Goal: Information Seeking & Learning: Compare options

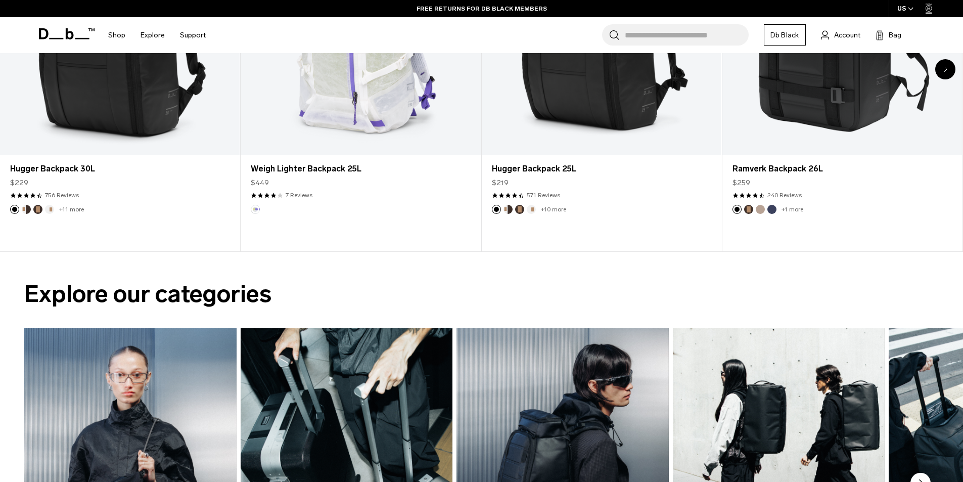
scroll to position [455, 0]
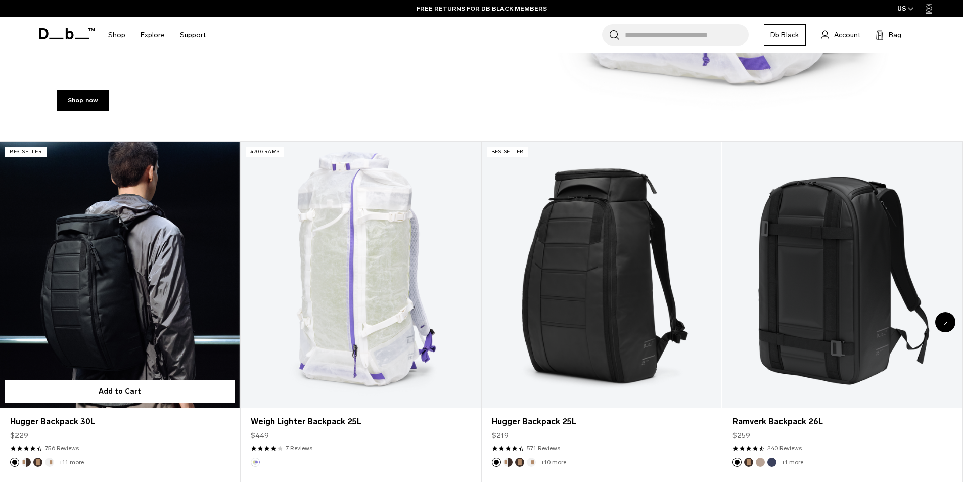
click at [172, 300] on link "Hugger Backpack 30L" at bounding box center [120, 275] width 240 height 266
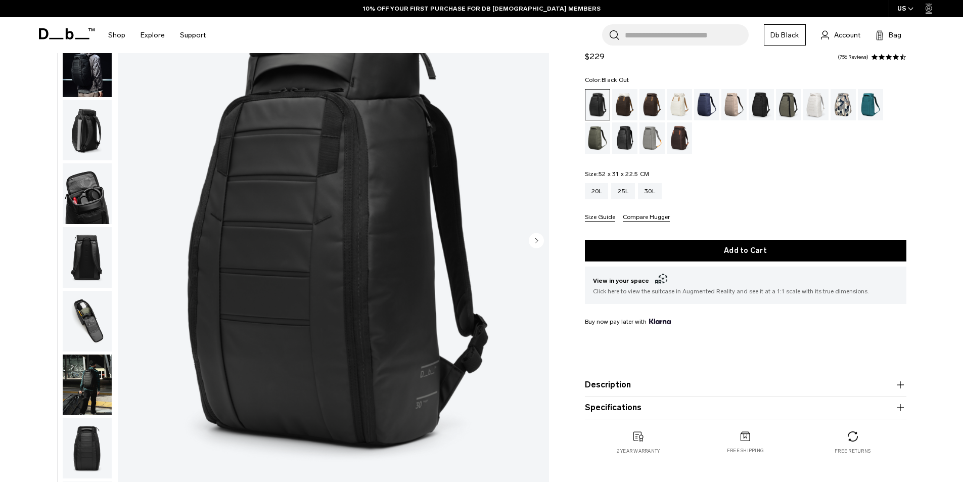
scroll to position [101, 0]
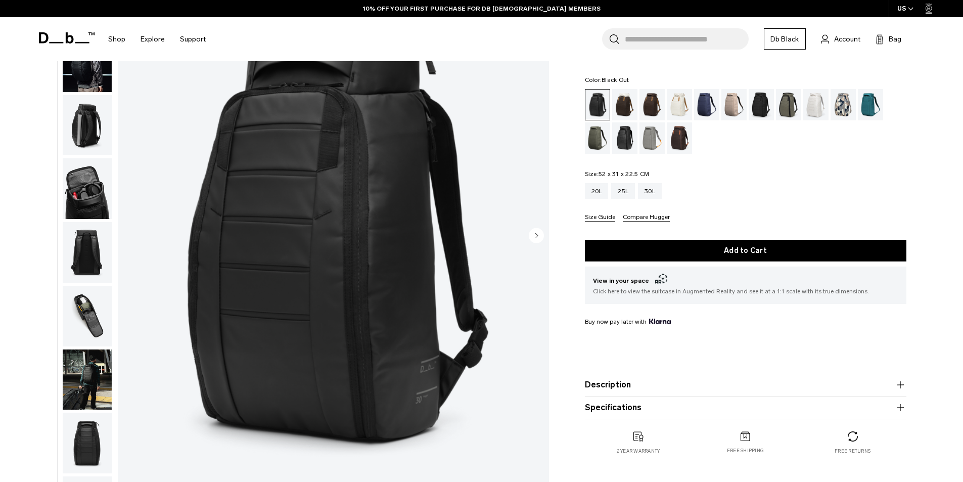
click at [89, 128] on img "button" at bounding box center [87, 125] width 49 height 61
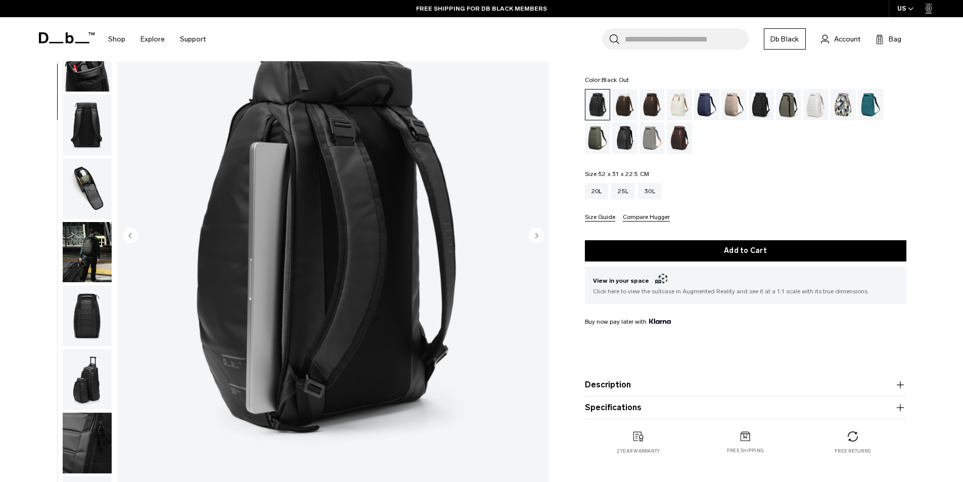
click at [83, 123] on img "button" at bounding box center [87, 125] width 49 height 61
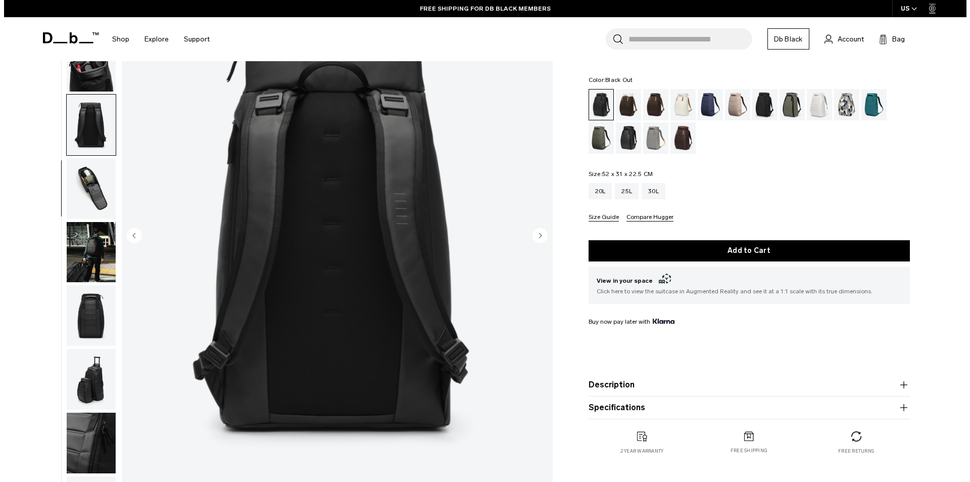
scroll to position [159, 0]
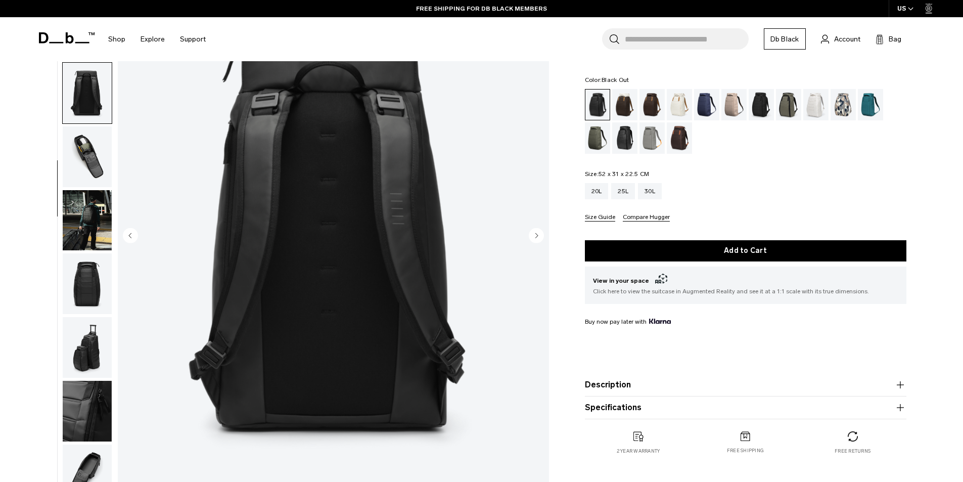
click at [87, 132] on img "button" at bounding box center [87, 156] width 49 height 61
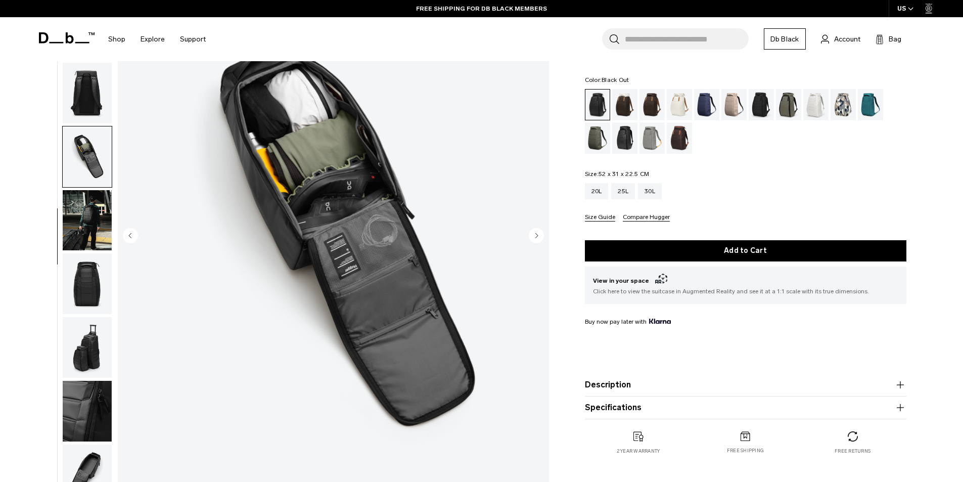
click at [88, 279] on img "button" at bounding box center [87, 283] width 49 height 61
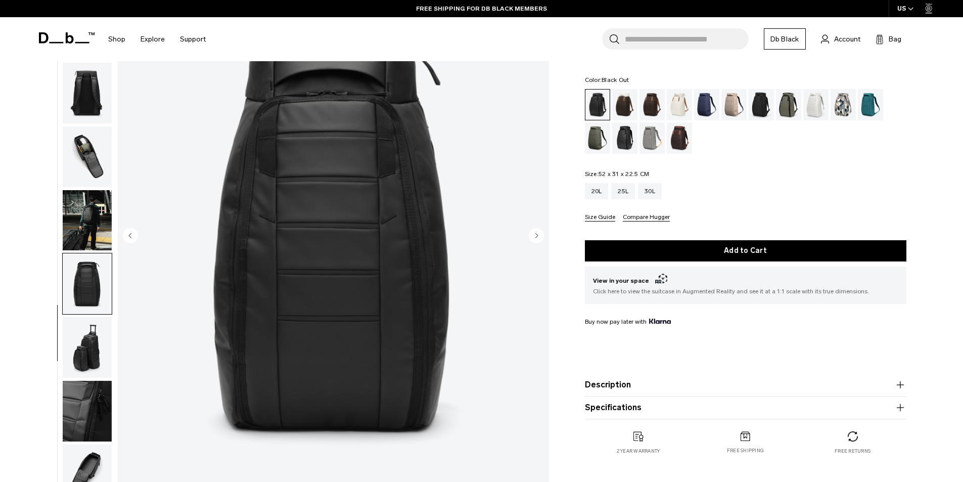
click at [86, 329] on img "button" at bounding box center [87, 347] width 49 height 61
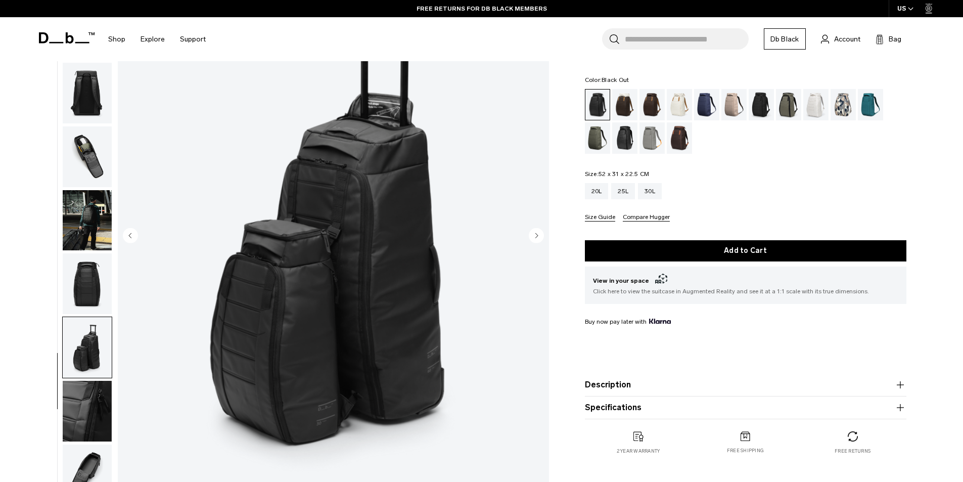
click at [84, 411] on img "button" at bounding box center [87, 411] width 49 height 61
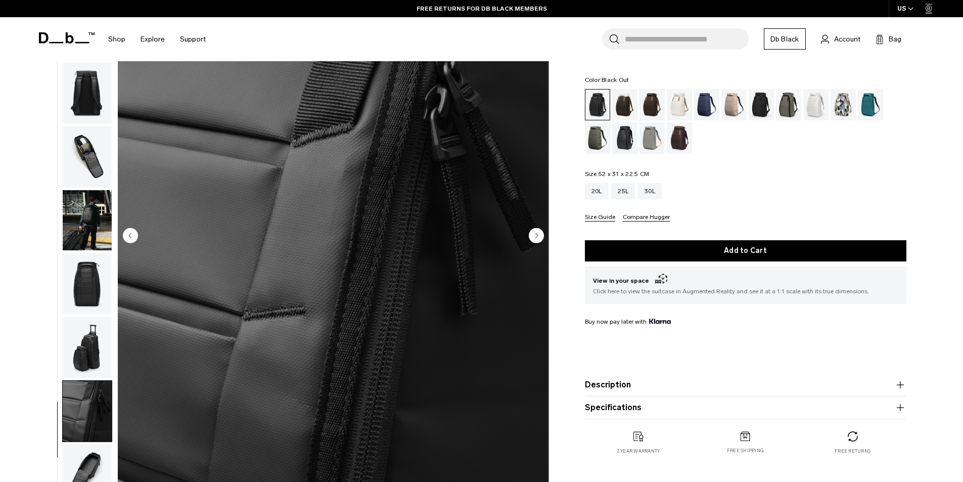
click at [89, 354] on img "button" at bounding box center [87, 347] width 49 height 61
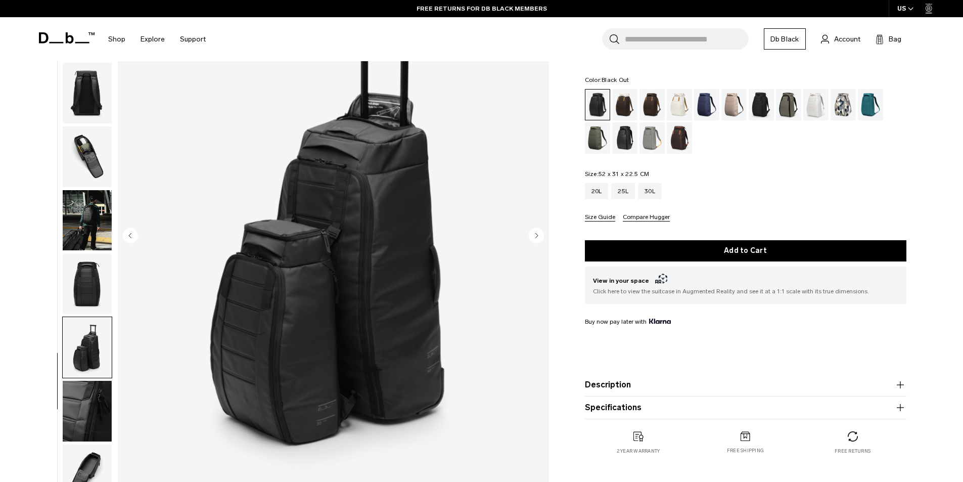
click at [88, 300] on img "button" at bounding box center [87, 283] width 49 height 61
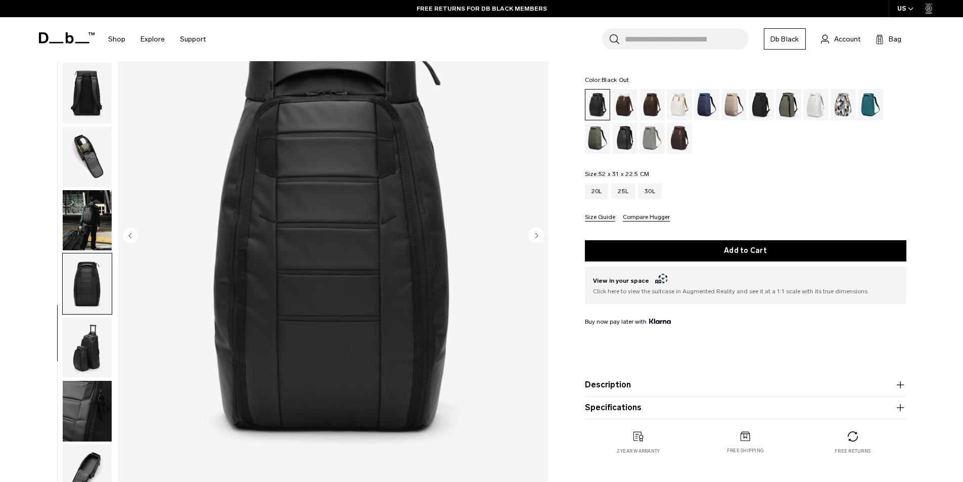
click at [84, 265] on img "button" at bounding box center [87, 283] width 49 height 61
click at [78, 215] on img "button" at bounding box center [87, 220] width 49 height 61
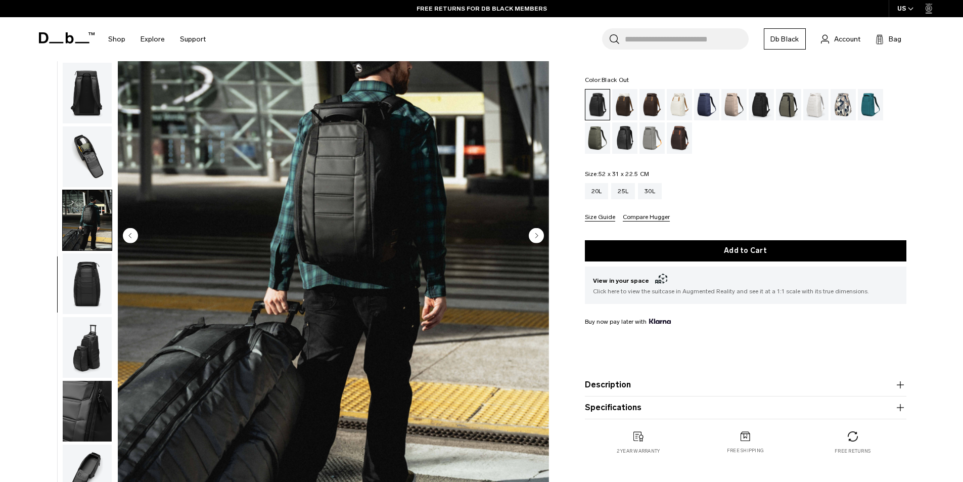
click at [75, 162] on img "button" at bounding box center [87, 156] width 49 height 61
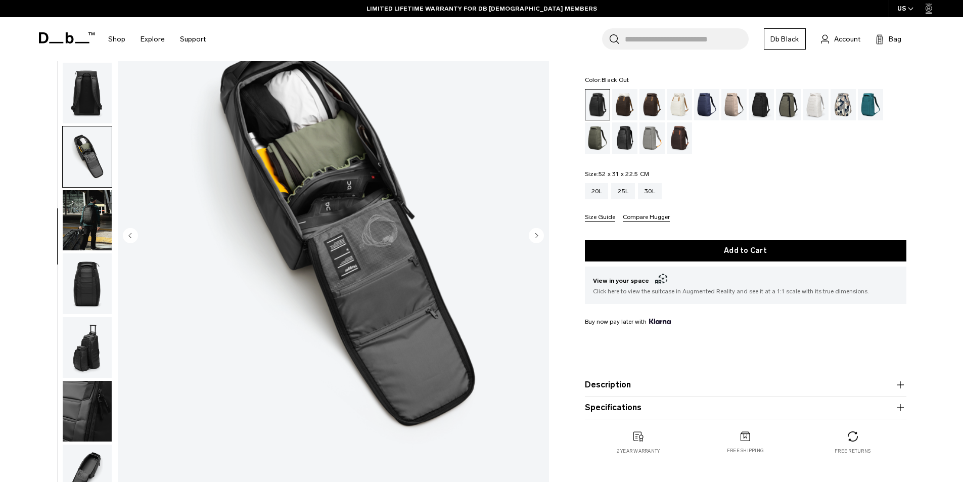
click at [653, 224] on form "Hugger Backpack 30L $229 4.5 star rating 756 Reviews Color: Black Out Out of st…" at bounding box center [745, 225] width 321 height 387
click at [647, 218] on button "Compare Hugger" at bounding box center [646, 218] width 47 height 8
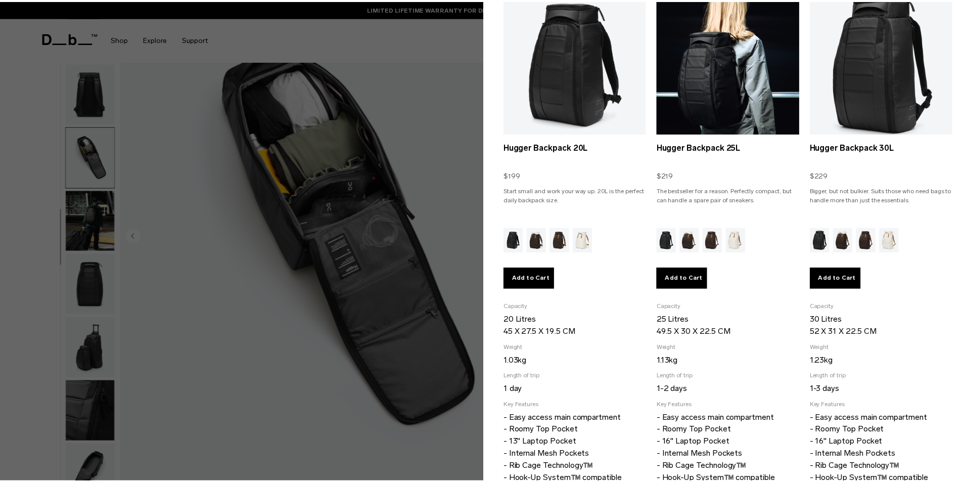
scroll to position [0, 0]
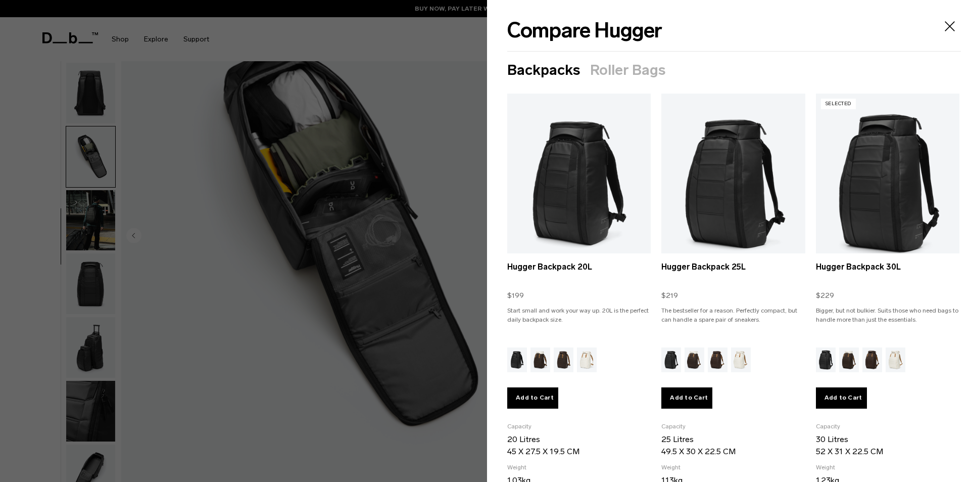
click at [942, 24] on icon "Close" at bounding box center [950, 26] width 16 height 16
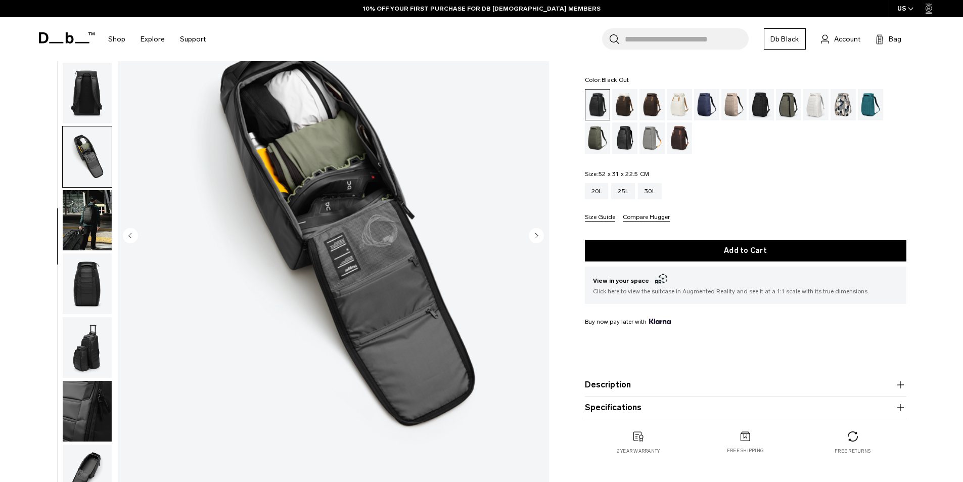
click at [67, 38] on icon at bounding box center [69, 37] width 8 height 11
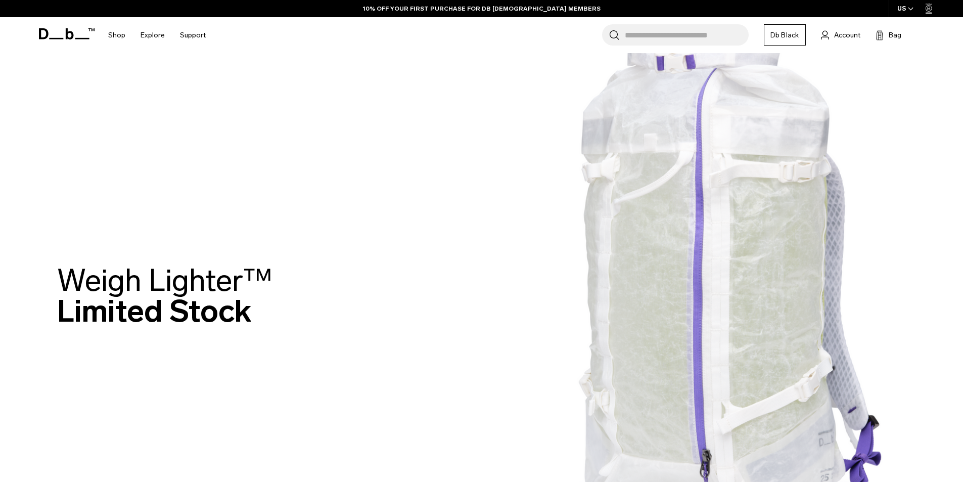
click at [64, 32] on icon at bounding box center [67, 33] width 56 height 11
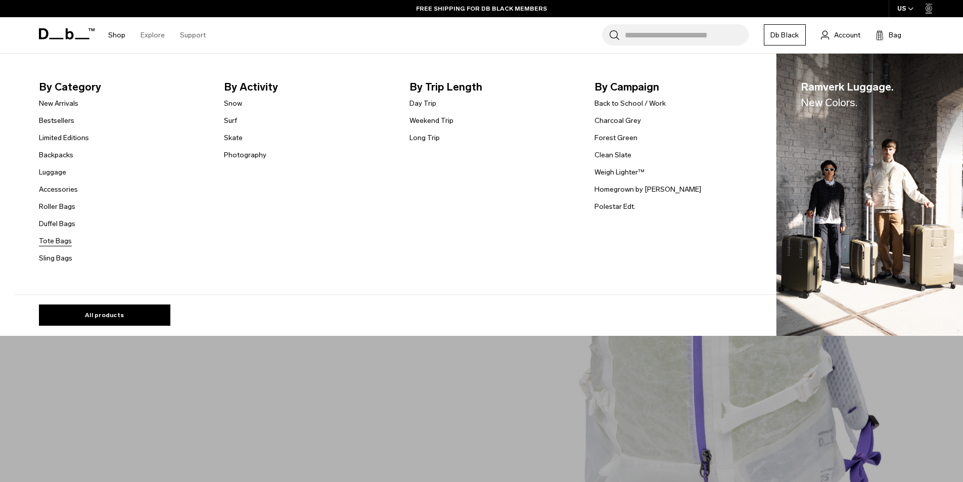
click at [56, 239] on link "Tote Bags" at bounding box center [55, 241] width 33 height 11
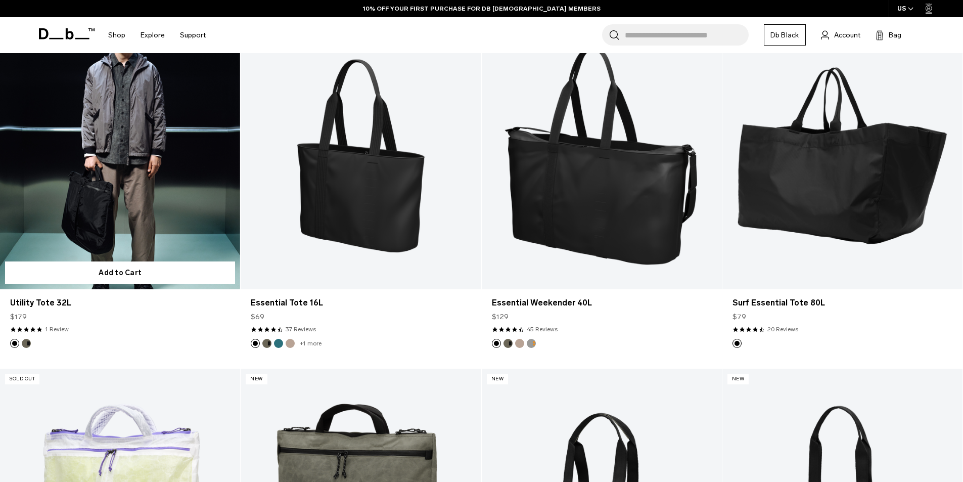
scroll to position [303, 0]
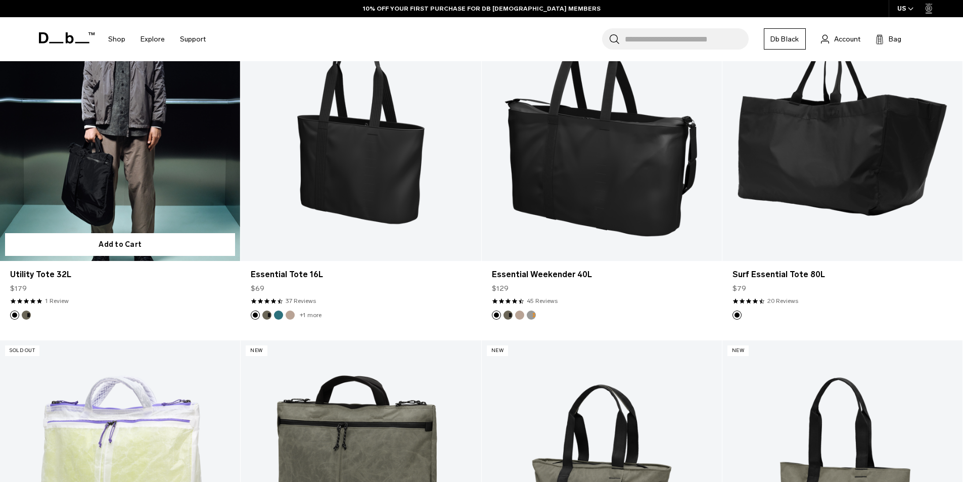
click at [112, 193] on link "Utility Tote 32L" at bounding box center [120, 127] width 240 height 267
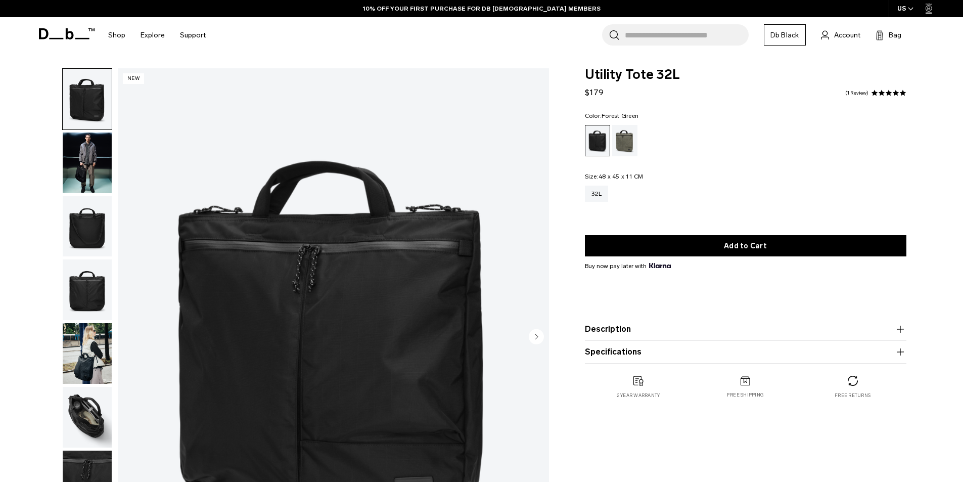
click at [616, 152] on div "Forest Green" at bounding box center [625, 140] width 26 height 31
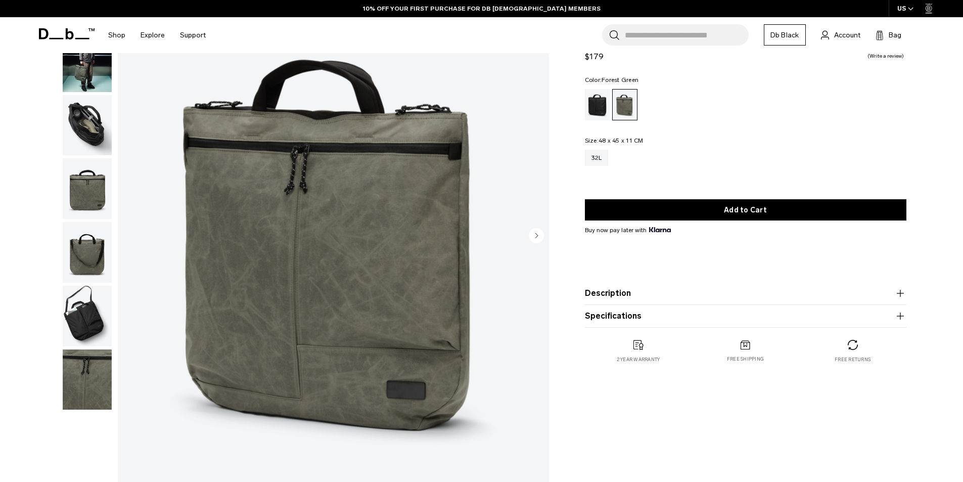
click at [87, 134] on img "button" at bounding box center [87, 125] width 49 height 61
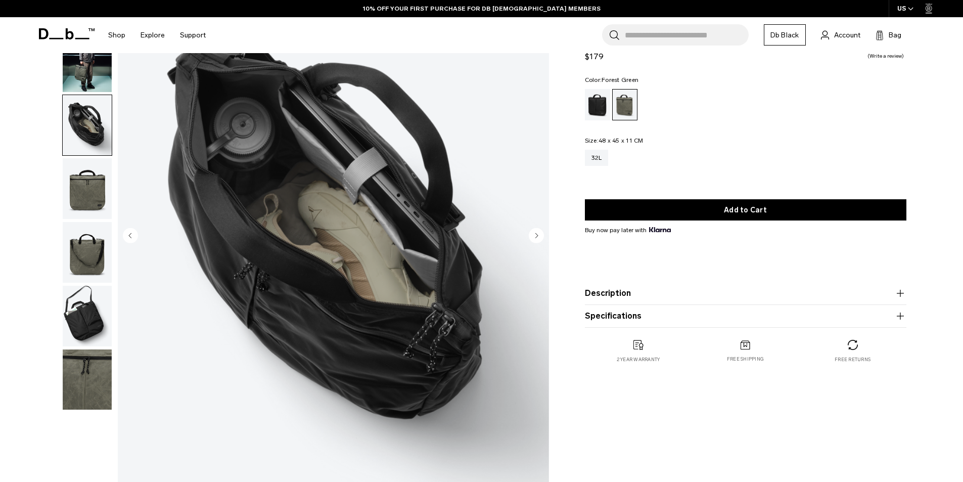
click at [90, 186] on img "button" at bounding box center [87, 188] width 49 height 61
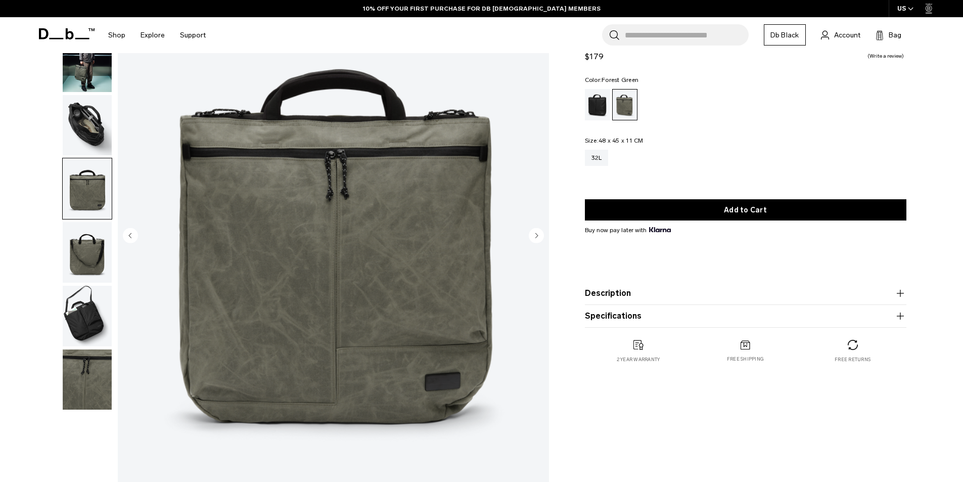
click at [77, 260] on img "button" at bounding box center [87, 252] width 49 height 61
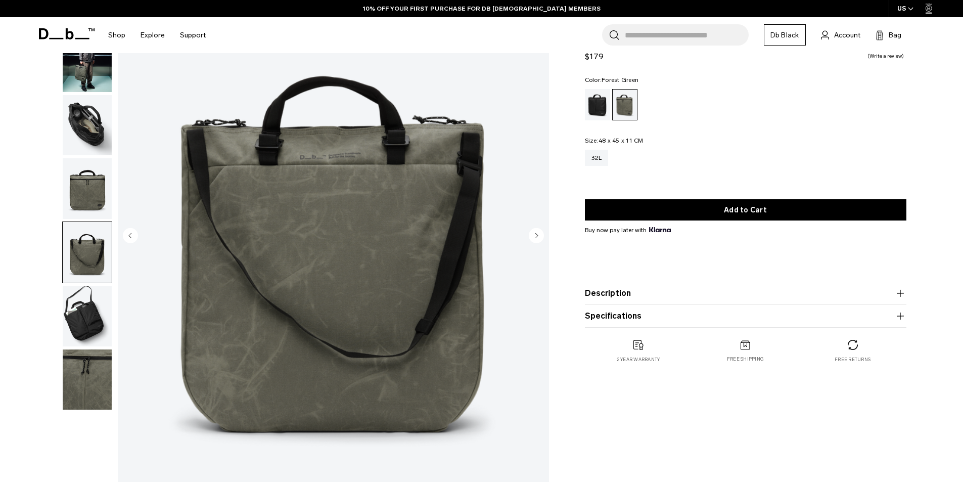
click at [77, 324] on img "button" at bounding box center [87, 316] width 49 height 61
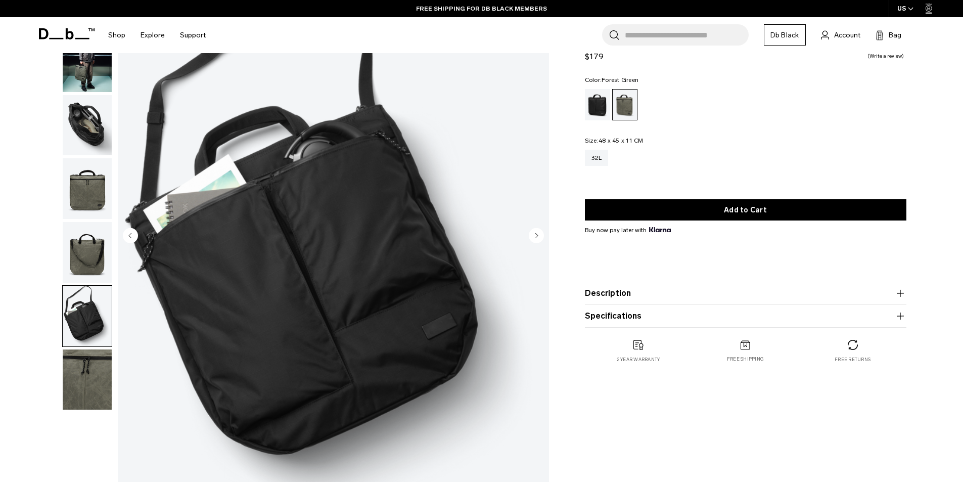
click at [84, 272] on img "button" at bounding box center [87, 252] width 49 height 61
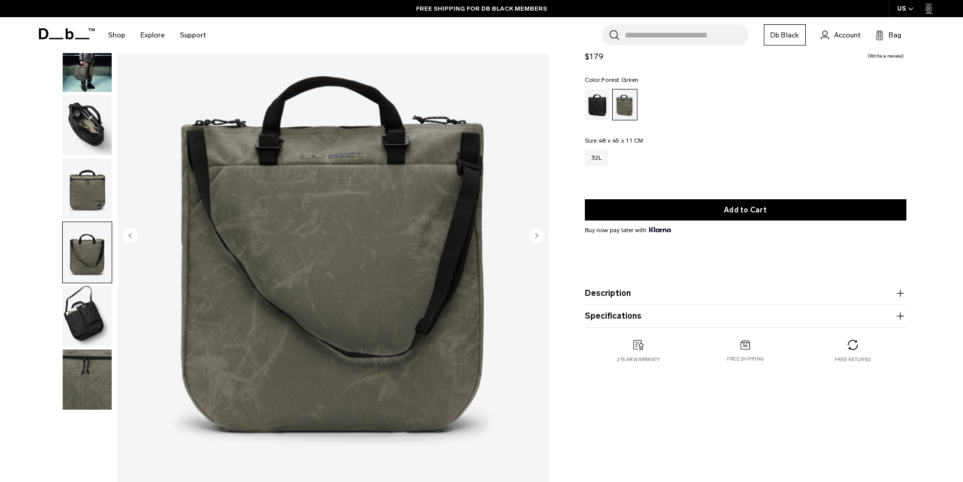
click at [91, 320] on img "button" at bounding box center [87, 316] width 49 height 61
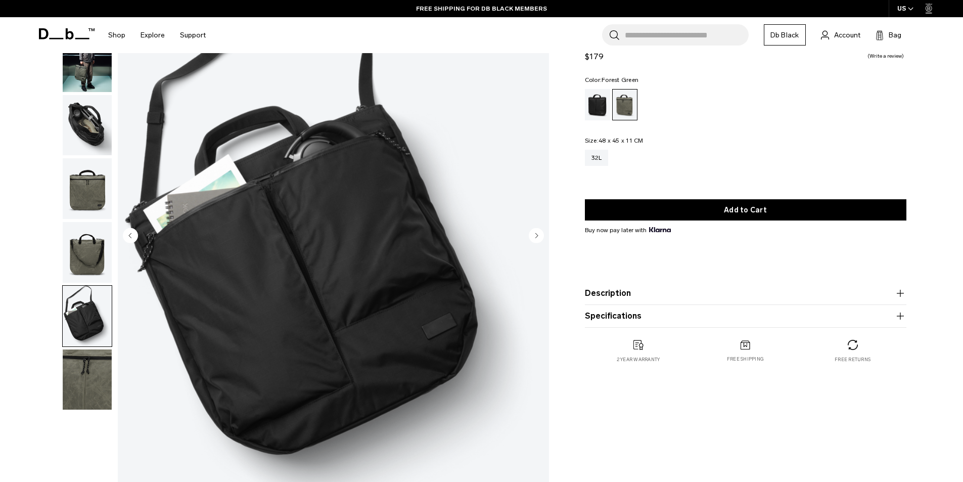
click at [86, 371] on img "button" at bounding box center [87, 379] width 49 height 61
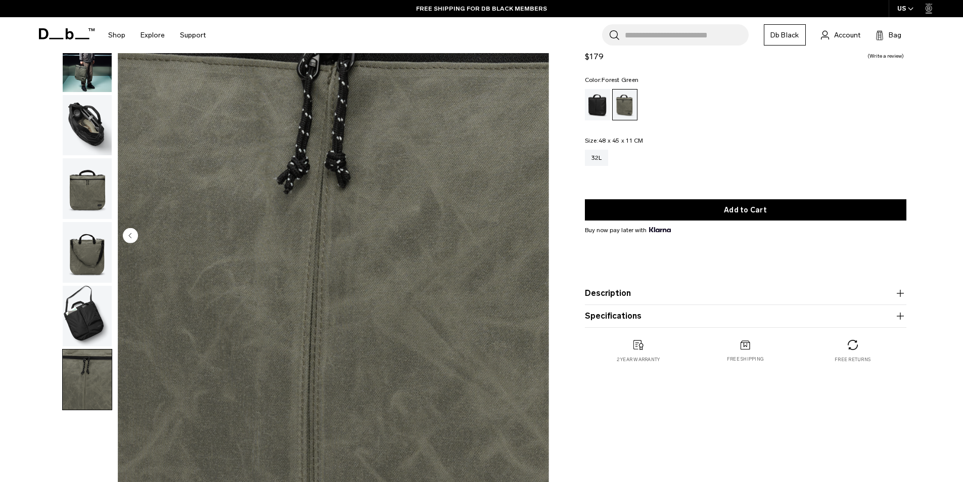
click at [102, 310] on img "button" at bounding box center [87, 316] width 49 height 61
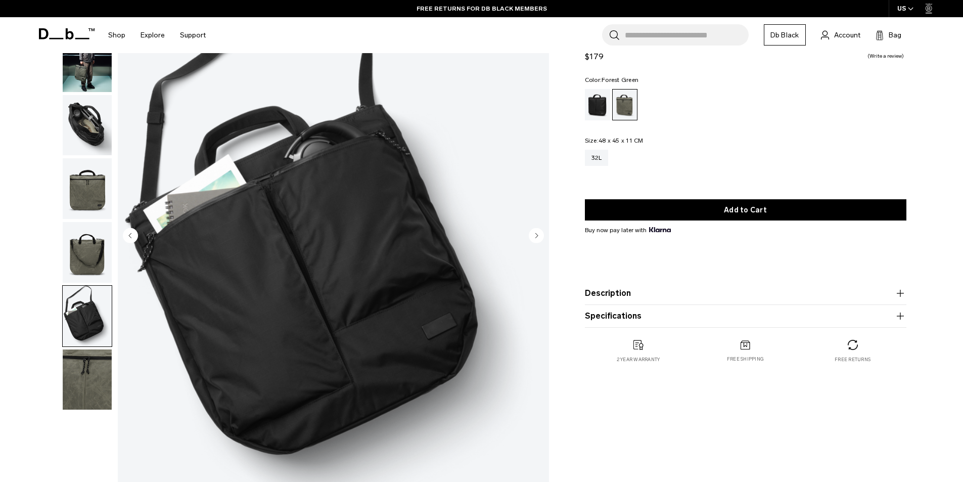
click at [79, 265] on img "button" at bounding box center [87, 252] width 49 height 61
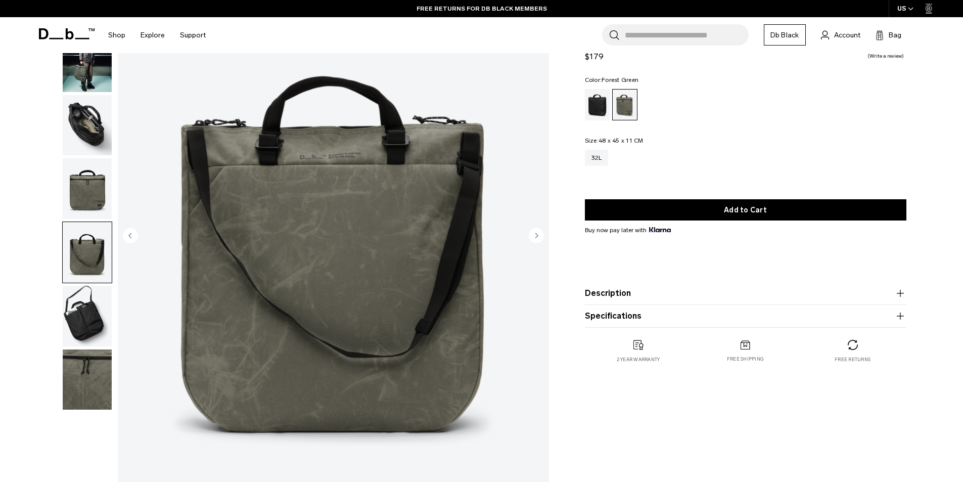
click at [90, 214] on img "button" at bounding box center [87, 188] width 49 height 61
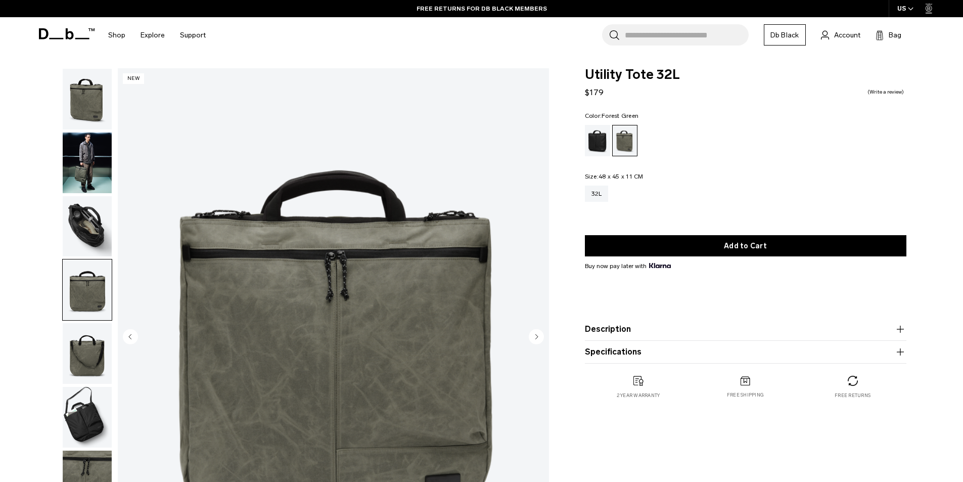
click at [98, 178] on img "button" at bounding box center [87, 162] width 49 height 61
